Goal: Use online tool/utility

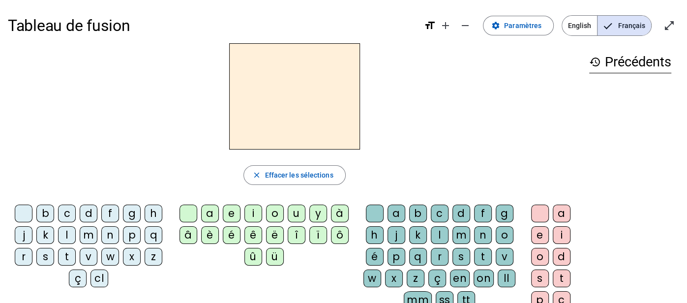
click at [28, 252] on div "r" at bounding box center [24, 257] width 18 height 18
click at [209, 214] on div "a" at bounding box center [210, 214] width 18 height 18
click at [500, 212] on div "g" at bounding box center [505, 214] width 18 height 18
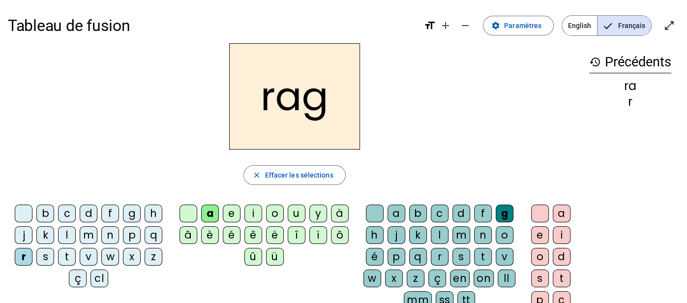
click at [536, 235] on div "e" at bounding box center [540, 235] width 18 height 18
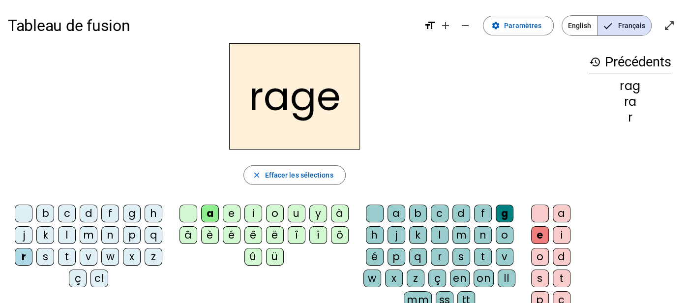
click at [509, 258] on div "v" at bounding box center [505, 257] width 18 height 18
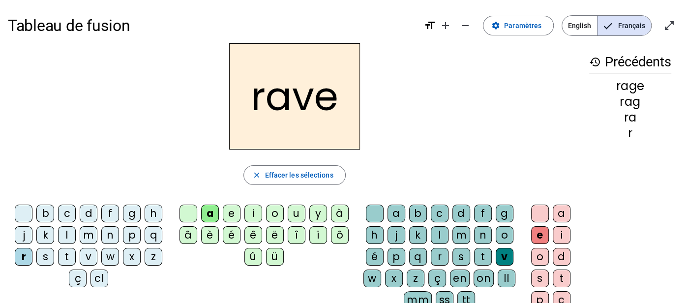
click at [40, 212] on div "b" at bounding box center [45, 214] width 18 height 18
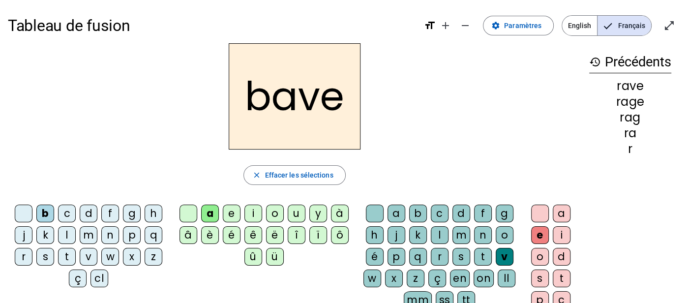
click at [62, 216] on div "c" at bounding box center [67, 214] width 18 height 18
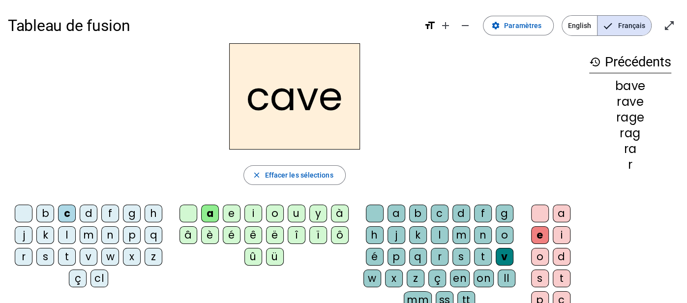
click at [400, 255] on div "p" at bounding box center [396, 257] width 18 height 18
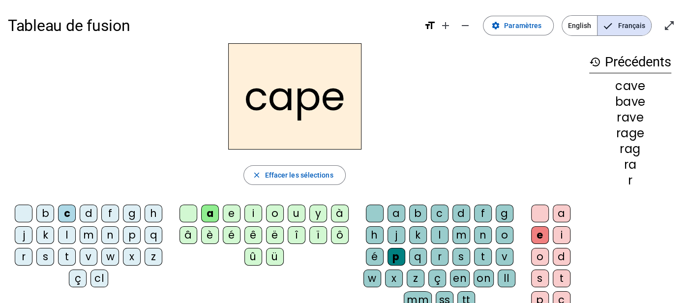
click at [504, 205] on div "g" at bounding box center [505, 214] width 18 height 18
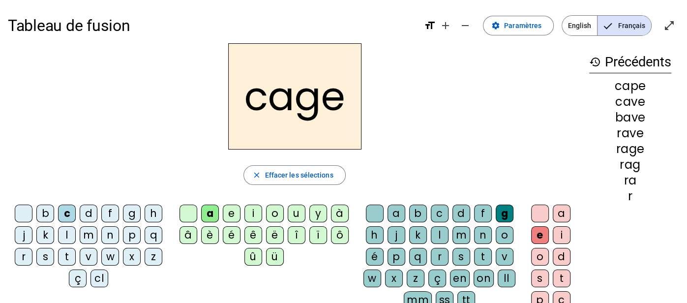
click at [117, 235] on div "n" at bounding box center [110, 235] width 18 height 18
